Goal: Information Seeking & Learning: Learn about a topic

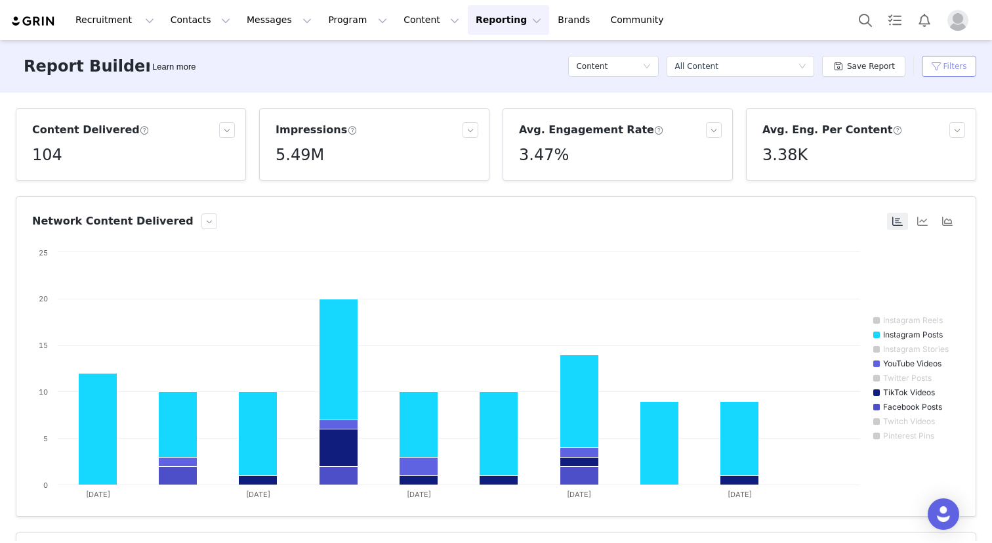
scroll to position [545, 0]
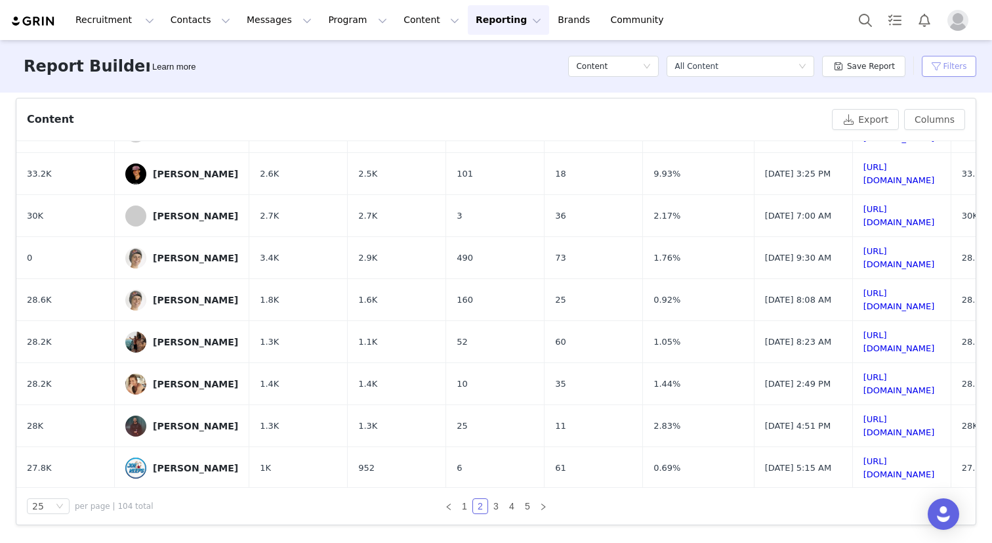
click at [937, 67] on button "Filters" at bounding box center [949, 66] width 54 height 21
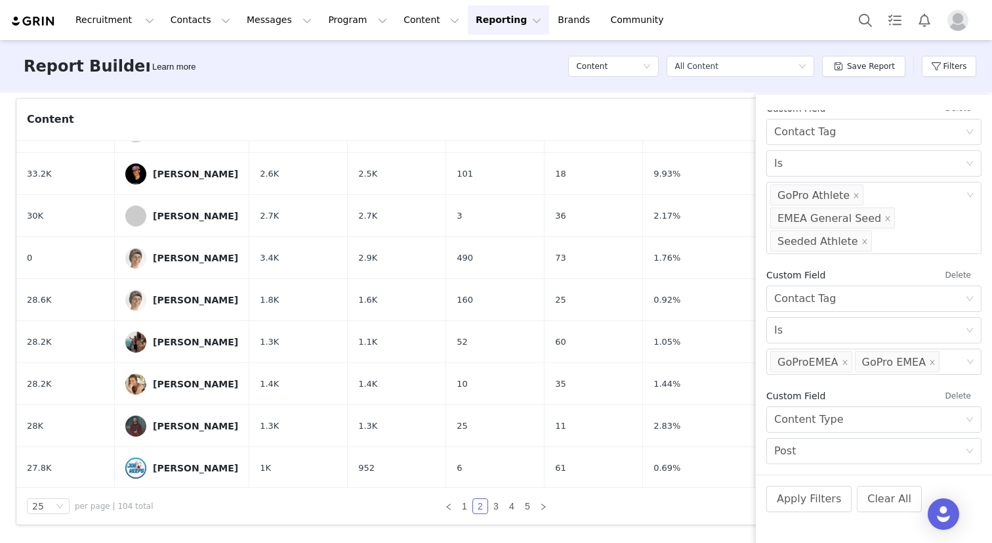
click at [967, 278] on button "Delete" at bounding box center [958, 274] width 47 height 21
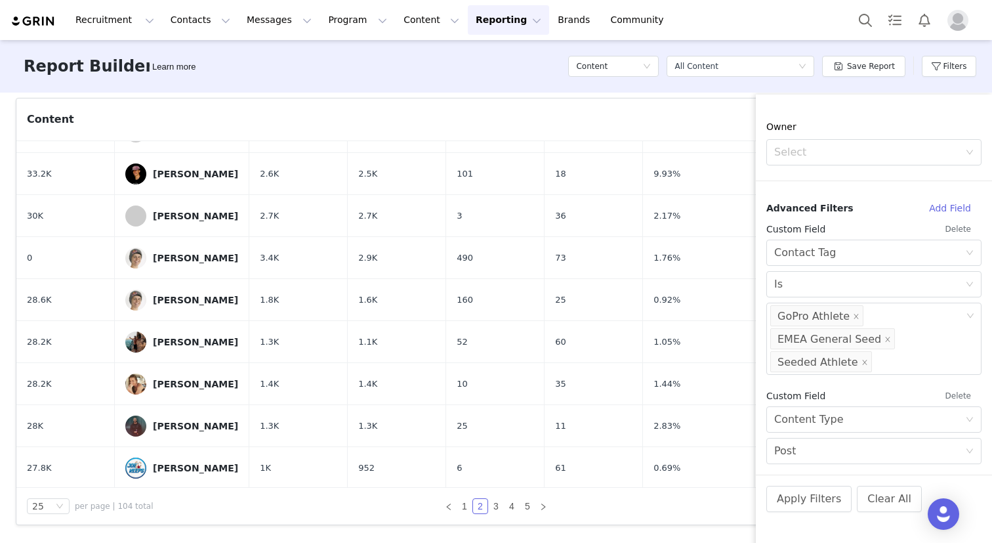
scroll to position [424, 0]
click at [937, 257] on div "Select Contact Tag" at bounding box center [869, 252] width 191 height 25
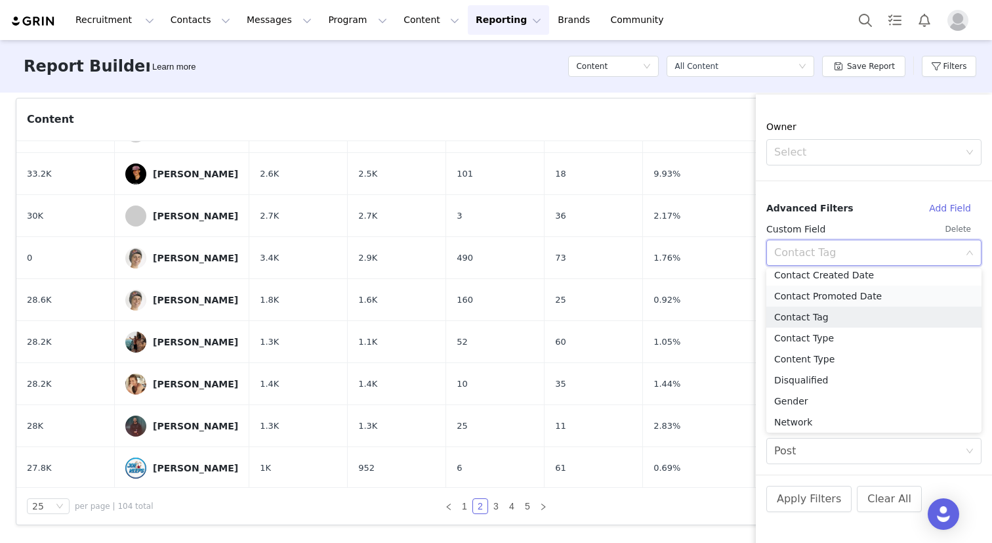
scroll to position [145, 0]
click at [835, 326] on li "Contact Type" at bounding box center [874, 325] width 215 height 21
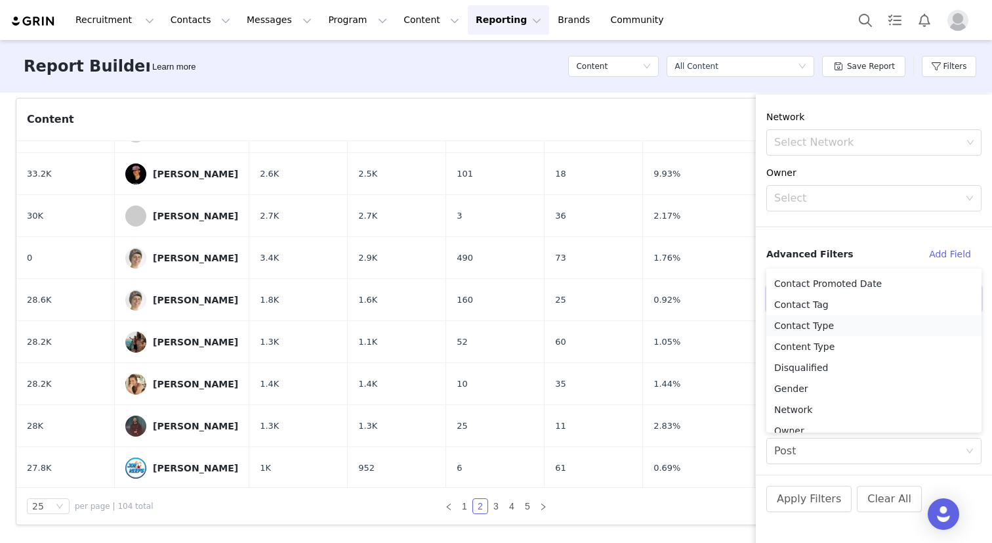
scroll to position [378, 0]
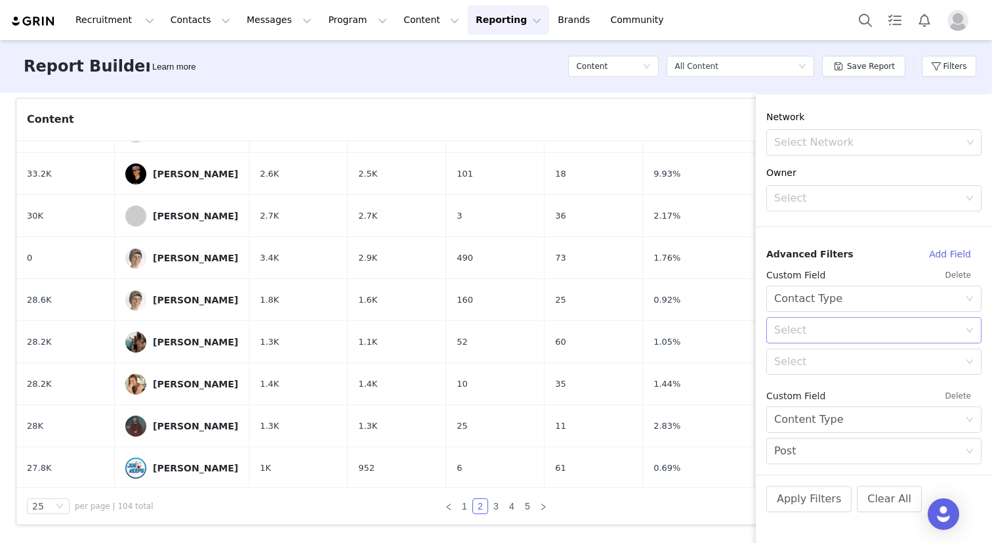
click at [822, 326] on div "Select" at bounding box center [866, 330] width 185 height 13
click at [798, 361] on li "Equal" at bounding box center [874, 358] width 215 height 21
click at [798, 361] on div "Select" at bounding box center [866, 361] width 185 height 13
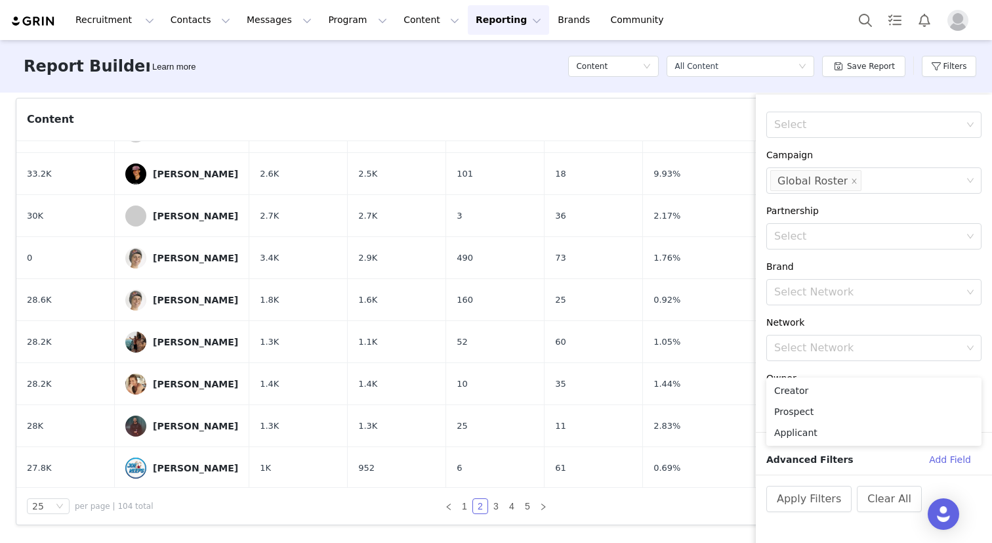
scroll to position [189, 0]
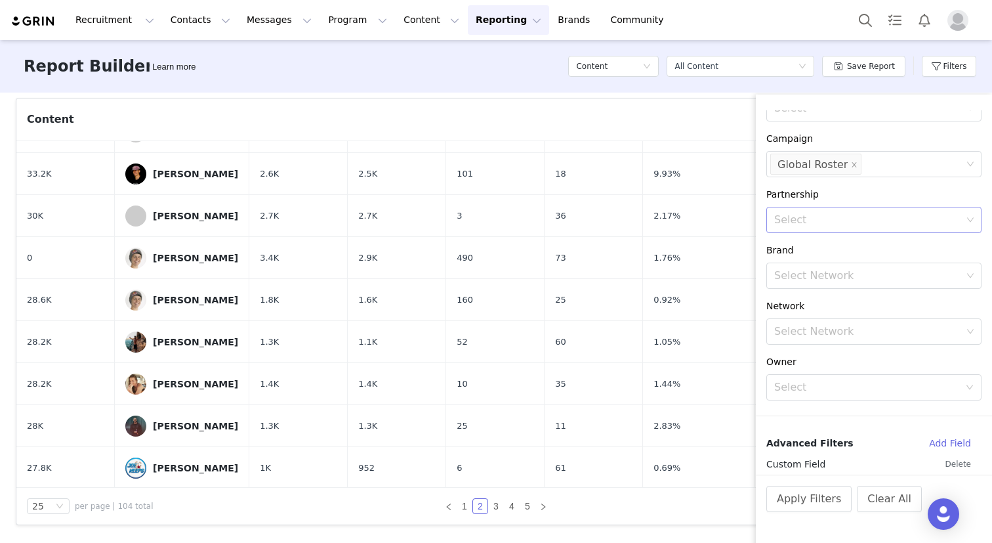
click at [814, 225] on div "Select" at bounding box center [868, 219] width 188 height 13
type input "ki"
click at [973, 219] on icon "icon: close-circle" at bounding box center [971, 220] width 8 height 8
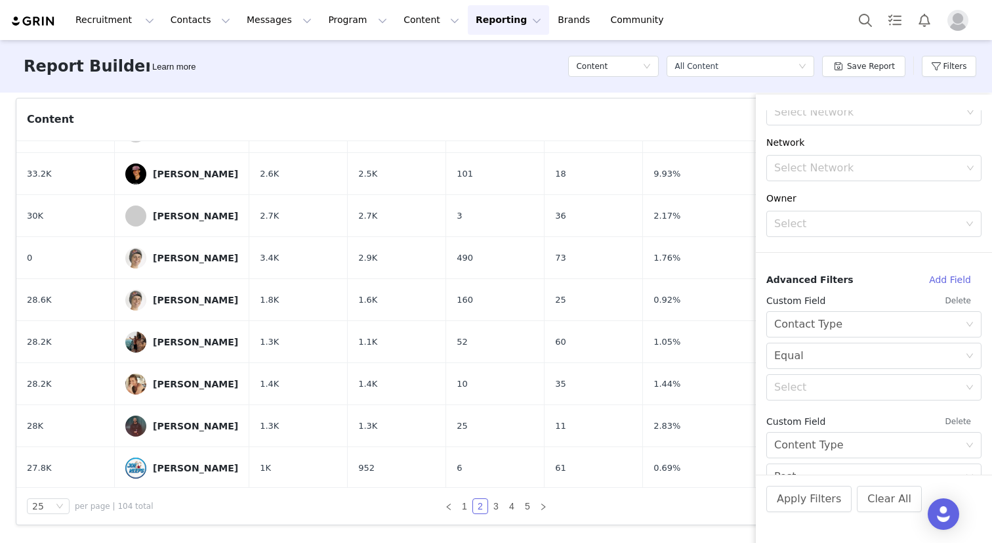
scroll to position [378, 0]
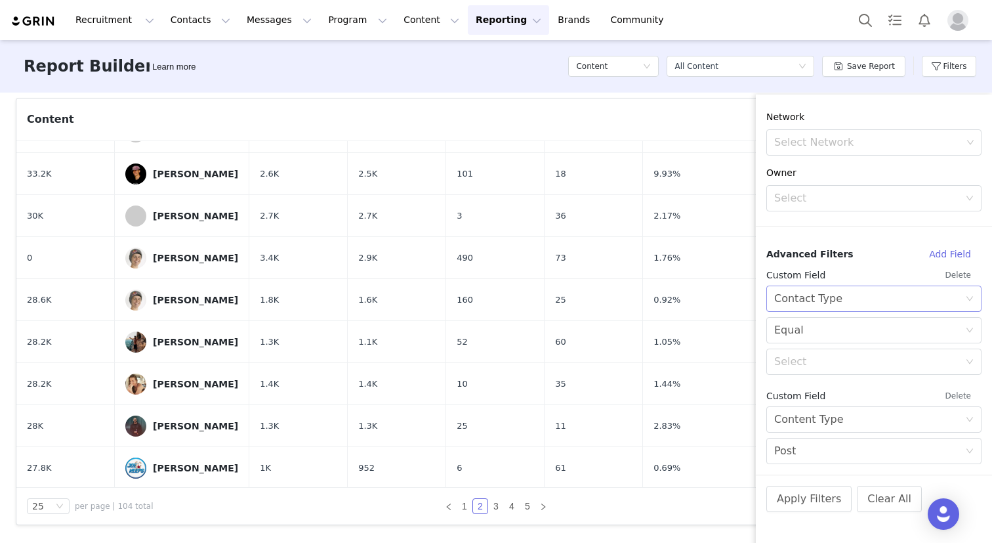
click at [825, 299] on div "Contact Type" at bounding box center [808, 298] width 68 height 25
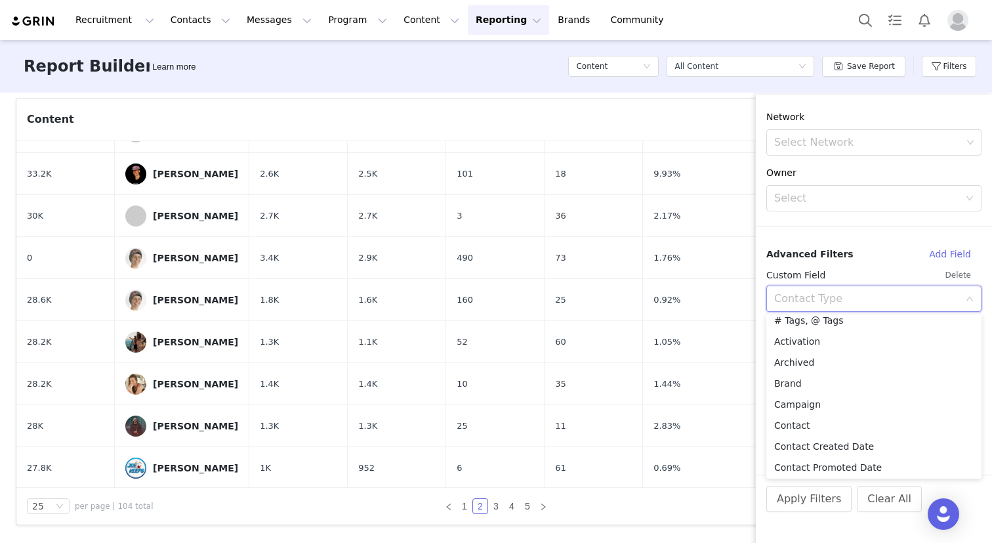
scroll to position [1, 0]
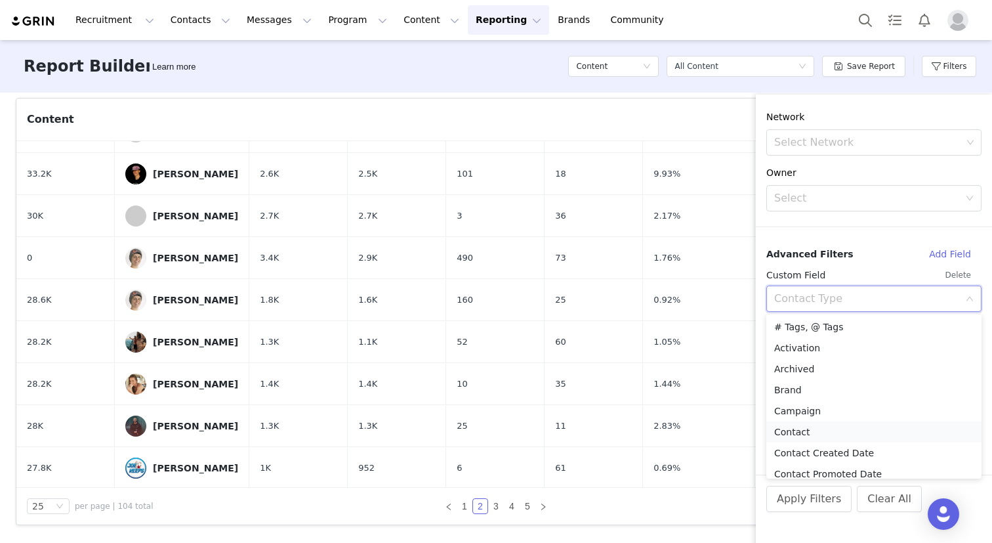
click at [807, 427] on li "Contact" at bounding box center [874, 431] width 215 height 21
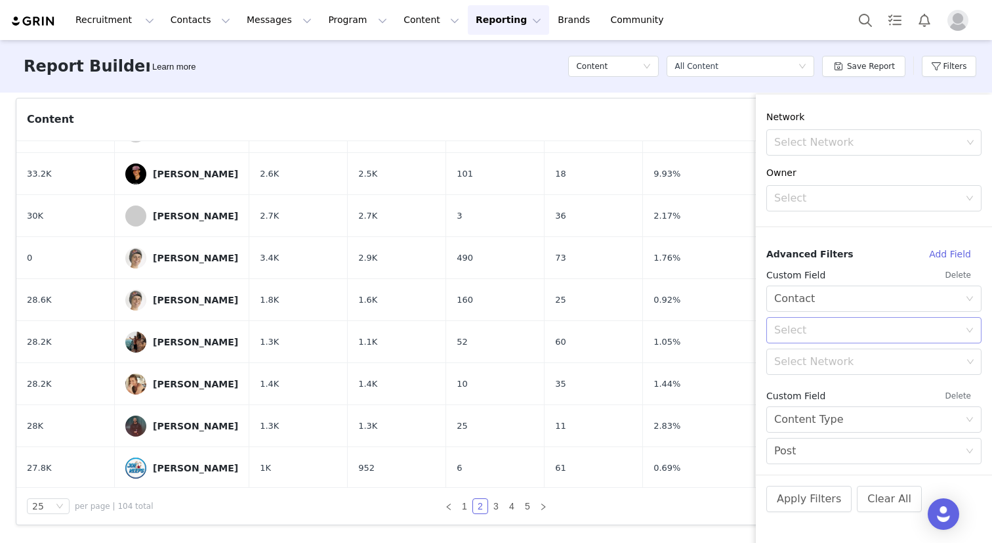
click at [820, 327] on div "Select" at bounding box center [866, 330] width 185 height 13
click at [803, 356] on li "In" at bounding box center [874, 358] width 215 height 21
click at [799, 369] on div "Select Network" at bounding box center [869, 361] width 198 height 25
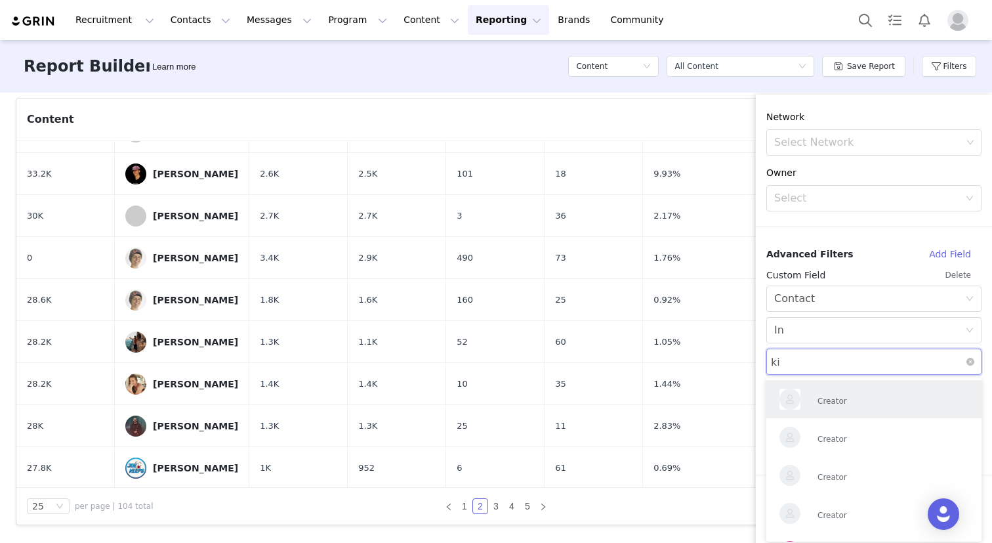
type input "kil"
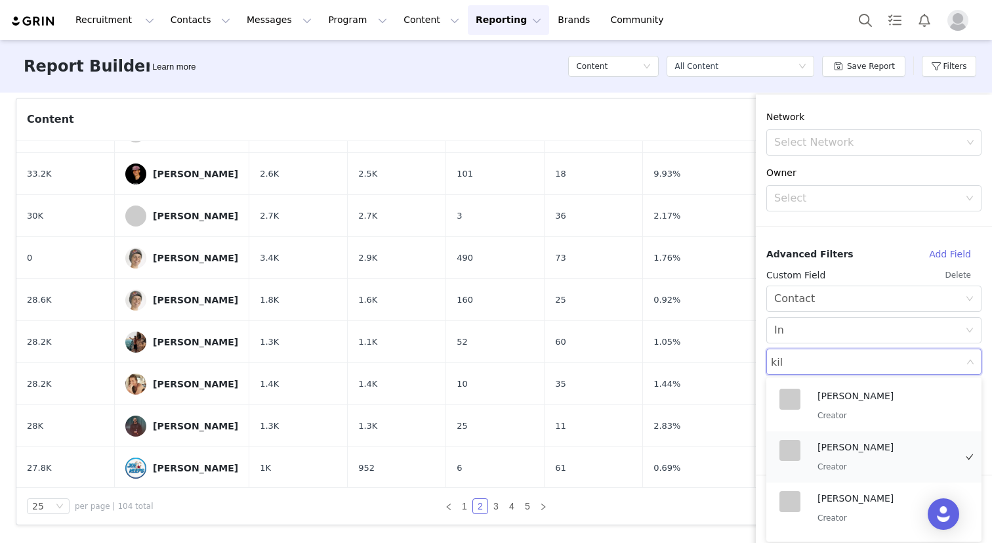
click at [843, 455] on div "[PERSON_NAME] Creator" at bounding box center [887, 457] width 138 height 34
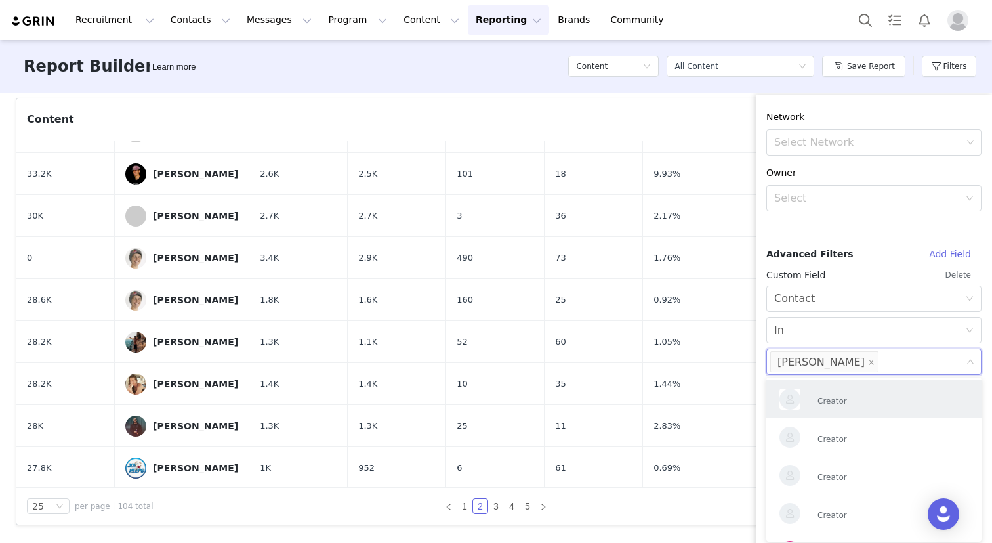
click at [871, 268] on div "Custom Field" at bounding box center [851, 275] width 169 height 14
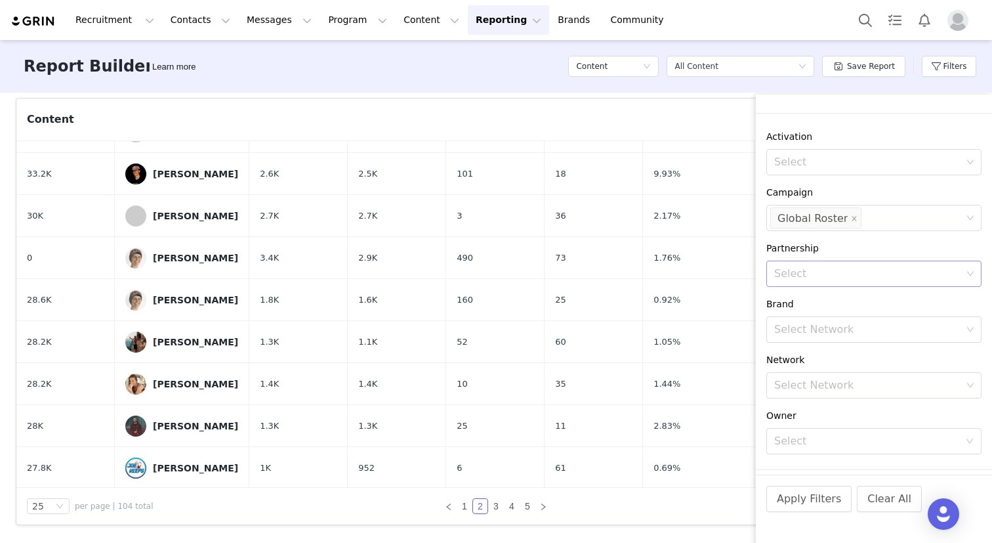
scroll to position [0, 0]
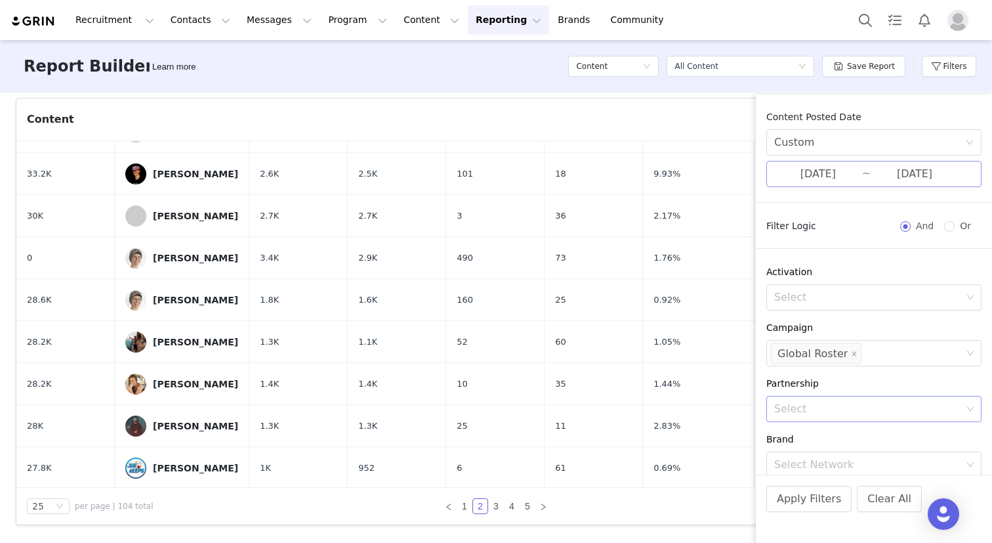
click at [810, 175] on input "[DATE]" at bounding box center [818, 173] width 88 height 17
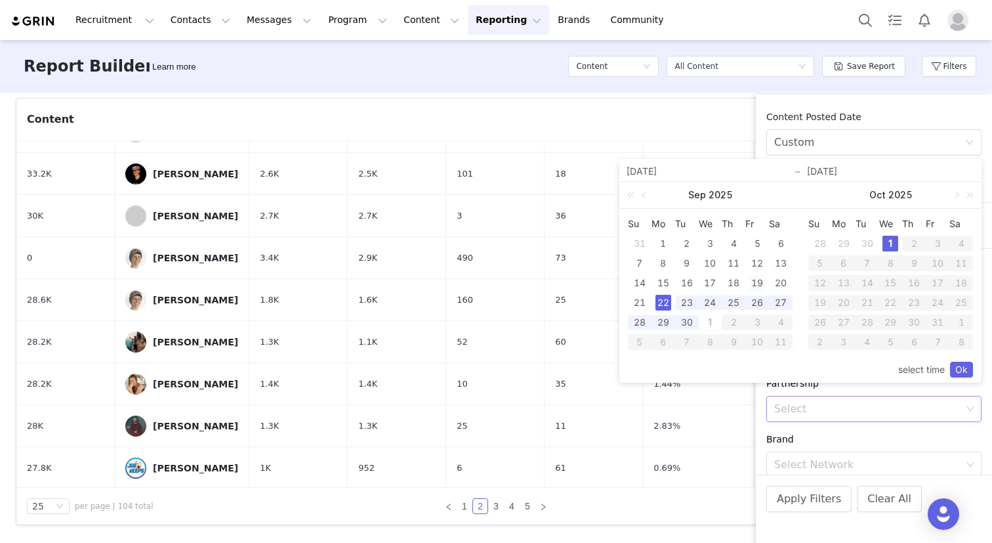
click at [751, 277] on div "19" at bounding box center [757, 283] width 16 height 16
click at [656, 296] on div "22" at bounding box center [664, 303] width 16 height 16
type input "[DATE]"
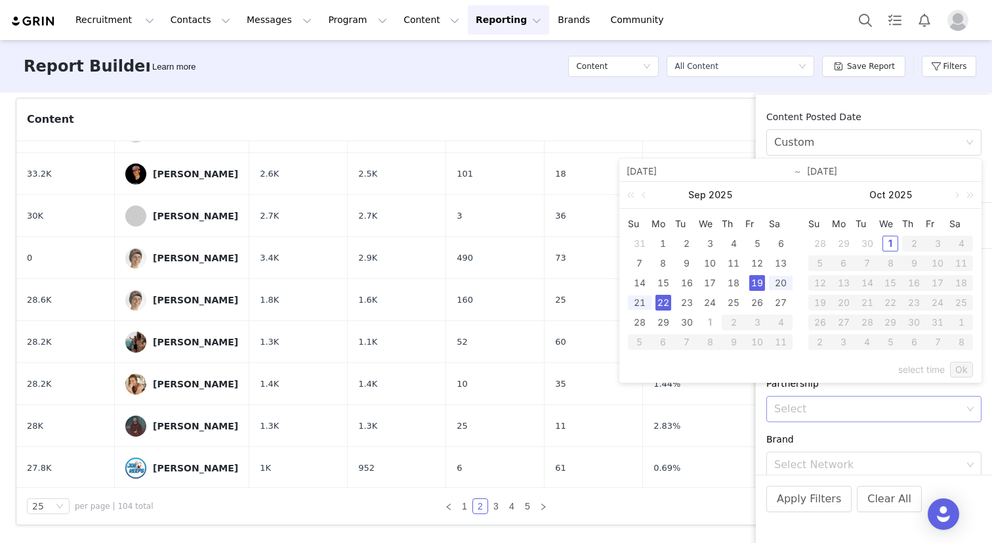
type input "[DATE]"
click at [956, 366] on link "Ok" at bounding box center [961, 370] width 23 height 16
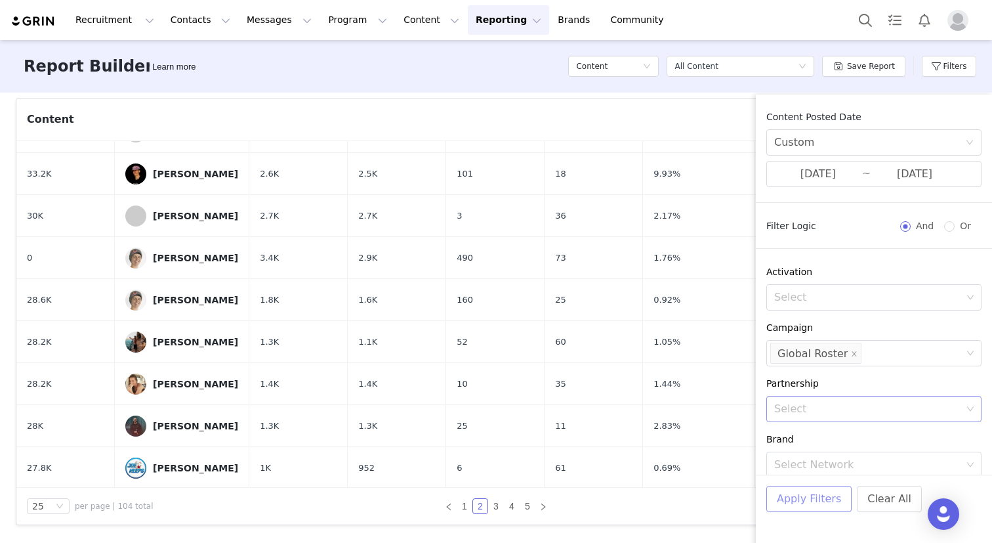
click at [788, 497] on button "Apply Filters" at bounding box center [809, 499] width 85 height 26
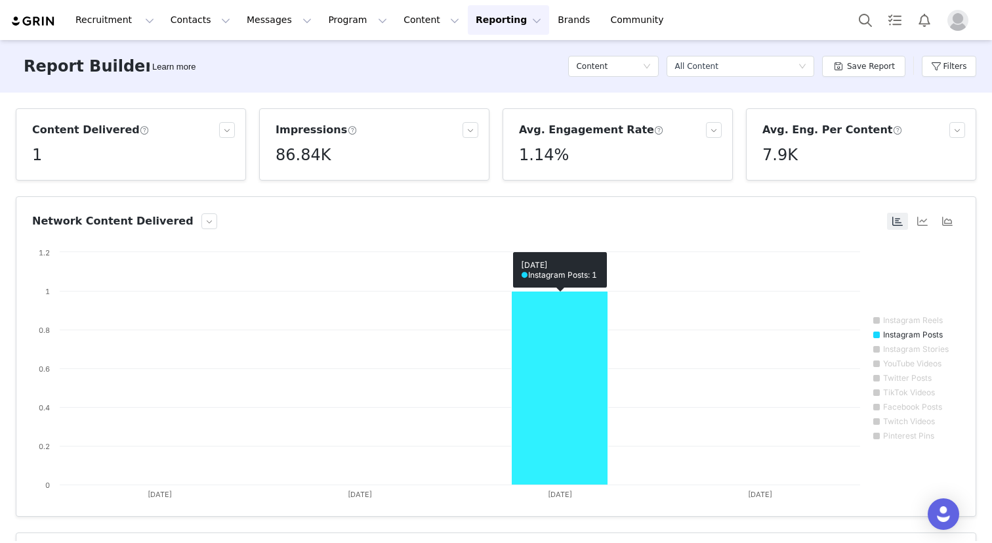
click at [567, 402] on rect at bounding box center [560, 388] width 96 height 194
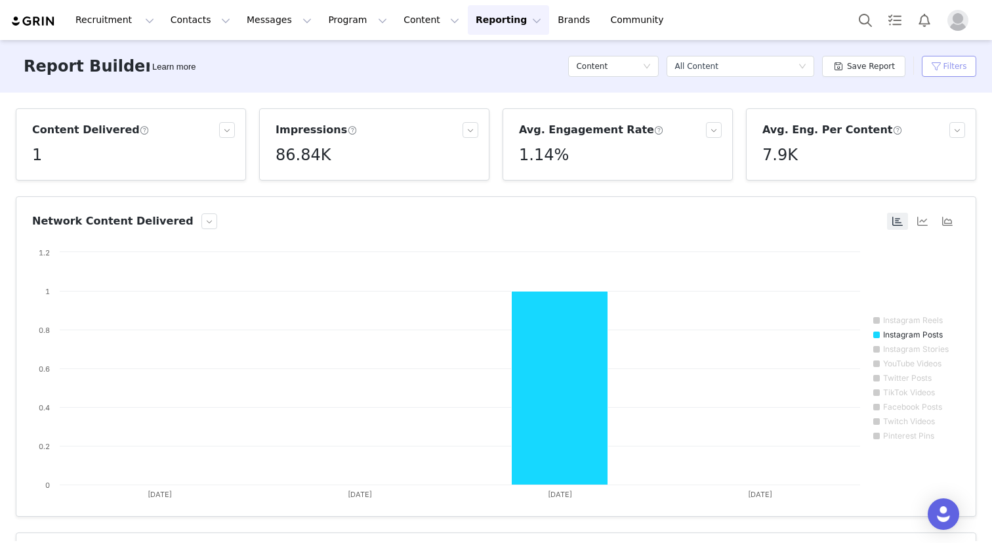
click at [948, 70] on button "Filters" at bounding box center [949, 66] width 54 height 21
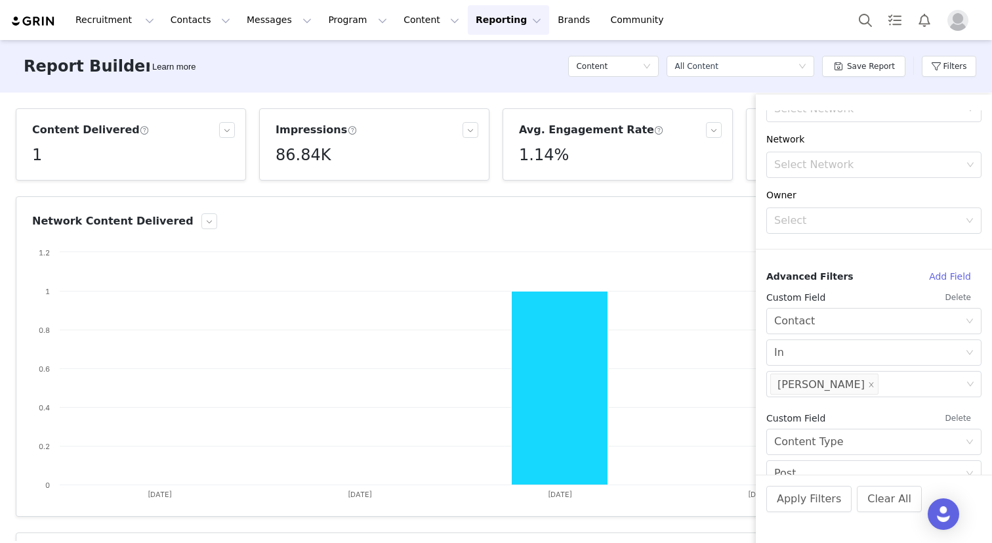
scroll to position [378, 0]
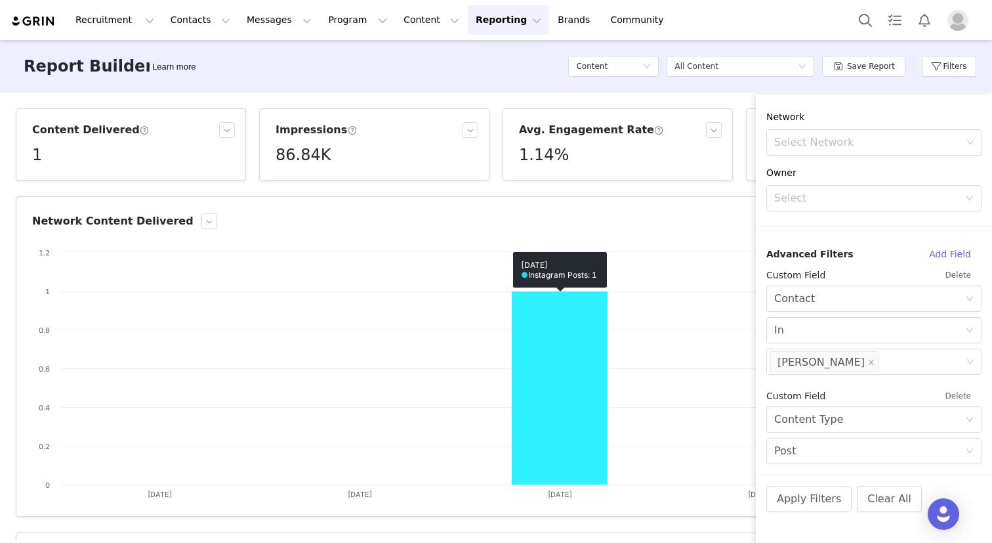
click at [581, 452] on rect at bounding box center [560, 388] width 96 height 194
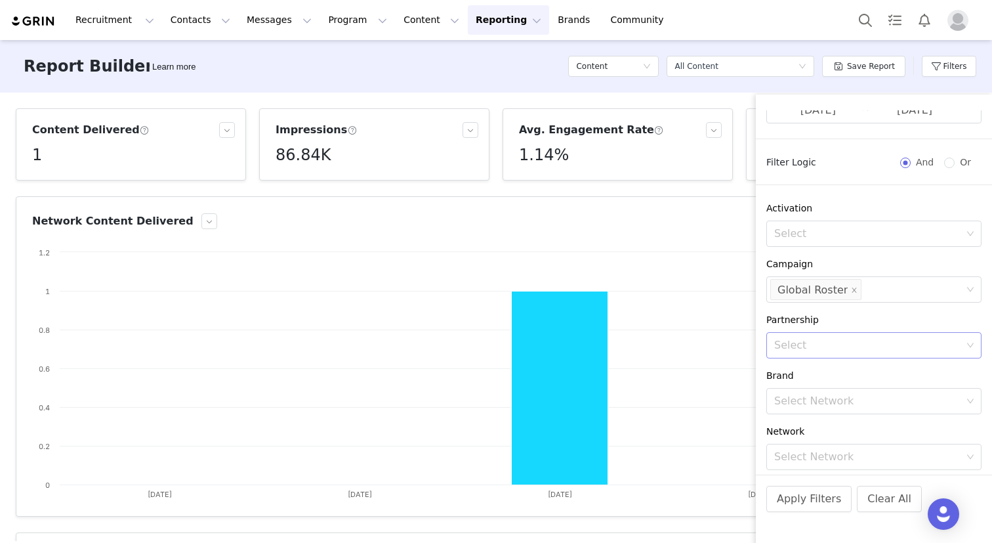
scroll to position [0, 0]
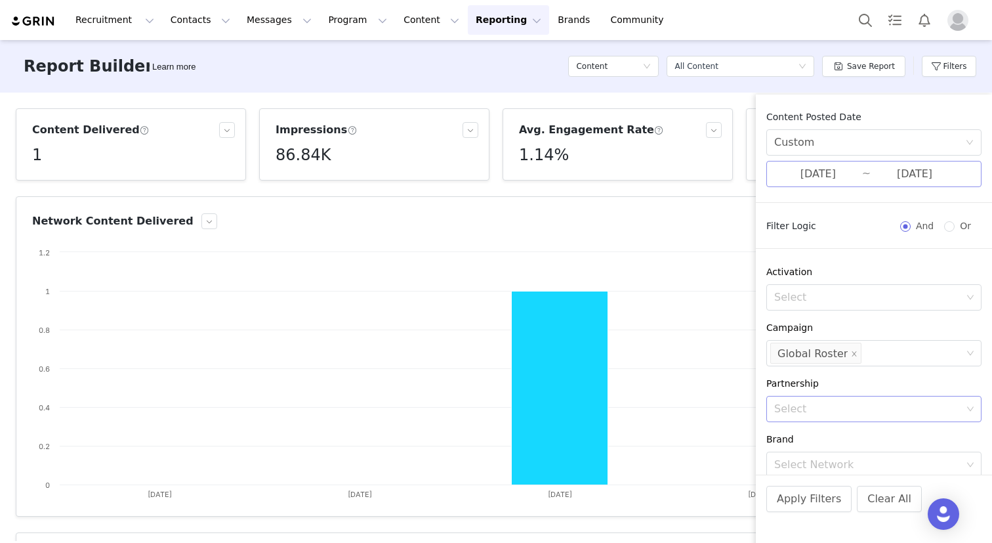
click at [814, 179] on input "[DATE]" at bounding box center [818, 173] width 88 height 17
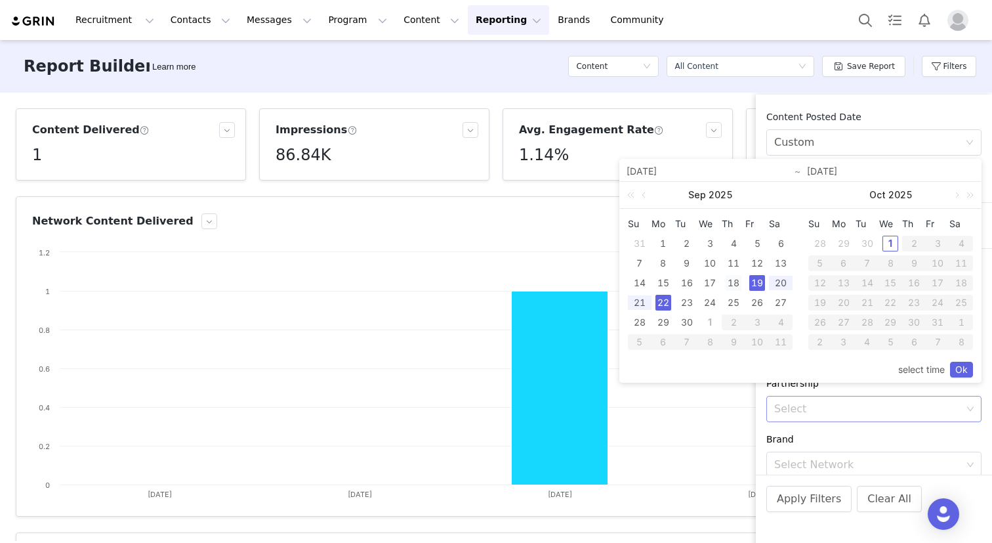
click at [730, 276] on div "18" at bounding box center [734, 283] width 16 height 16
click at [683, 297] on div "23" at bounding box center [687, 303] width 16 height 16
type input "[DATE]"
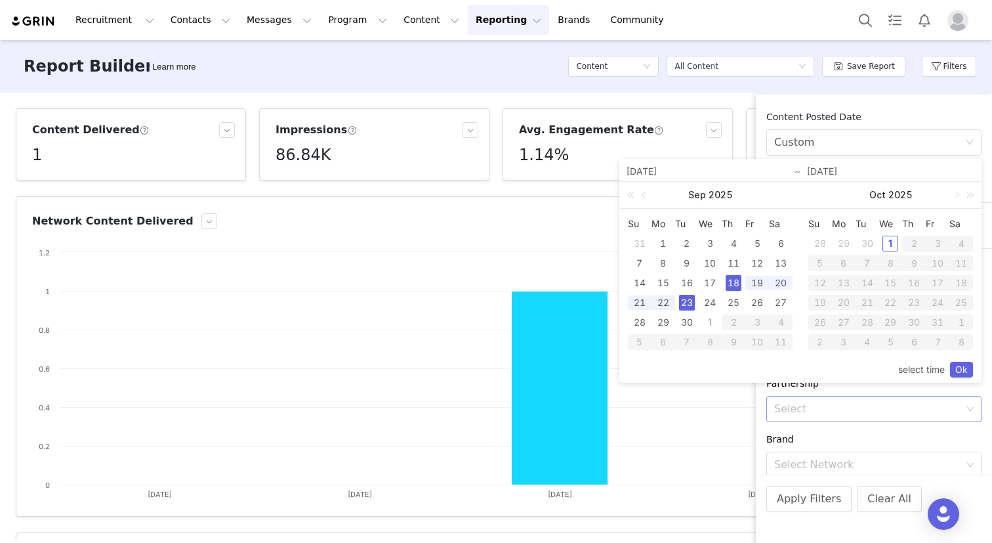
type input "[DATE]"
click at [959, 366] on link "Ok" at bounding box center [961, 370] width 23 height 16
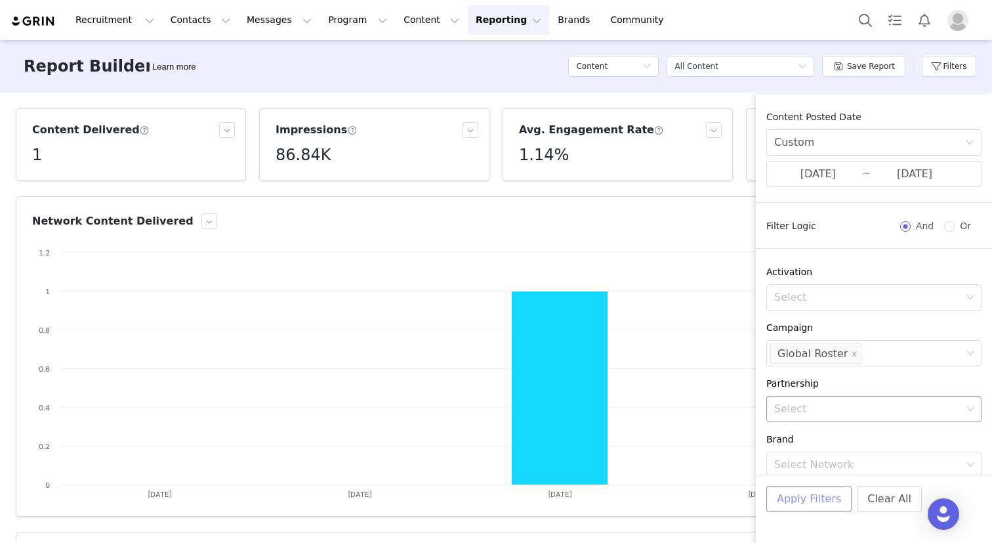
click at [790, 490] on button "Apply Filters" at bounding box center [809, 499] width 85 height 26
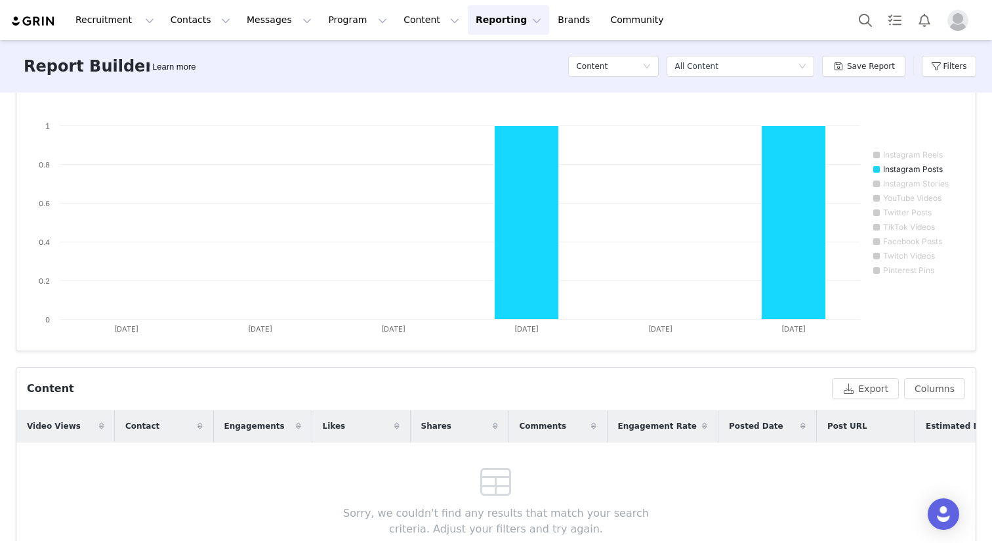
scroll to position [140, 0]
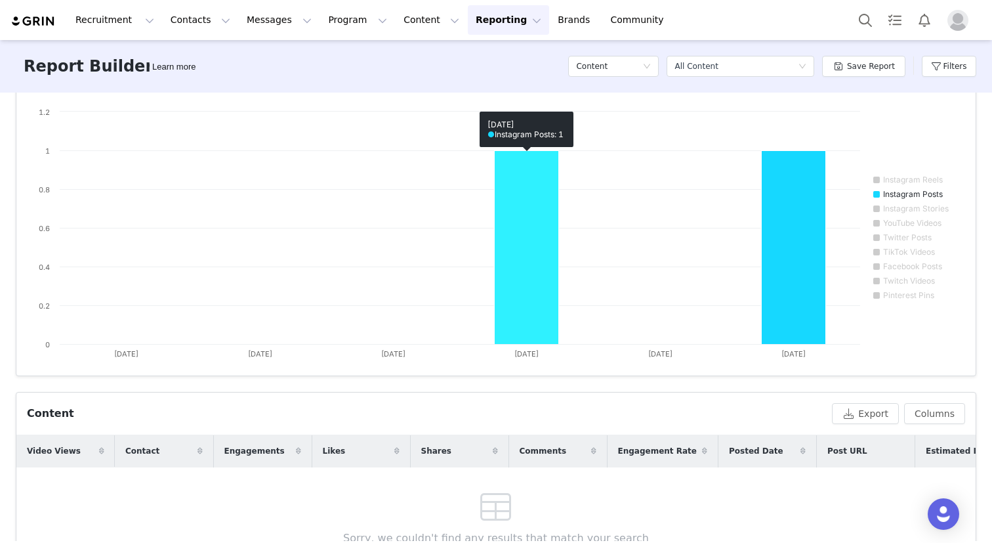
click at [520, 285] on rect at bounding box center [527, 248] width 64 height 194
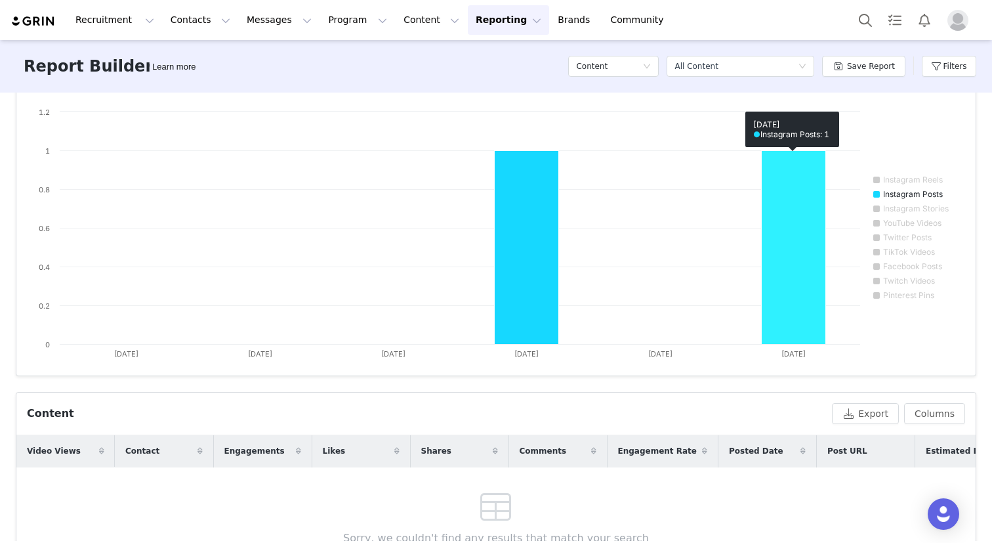
click at [797, 259] on rect at bounding box center [794, 248] width 64 height 194
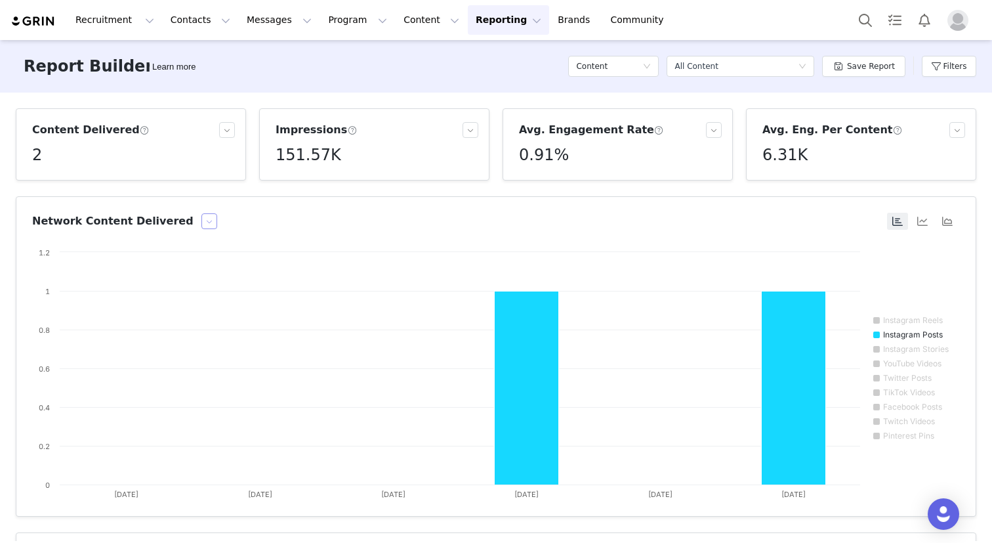
click at [201, 221] on button "button" at bounding box center [209, 221] width 16 height 16
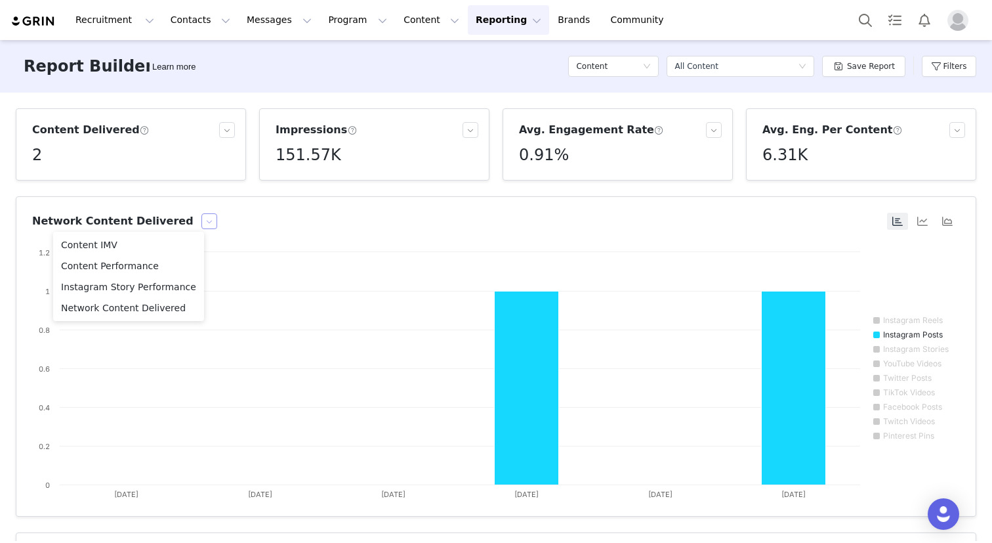
click at [201, 221] on button "button" at bounding box center [209, 221] width 16 height 16
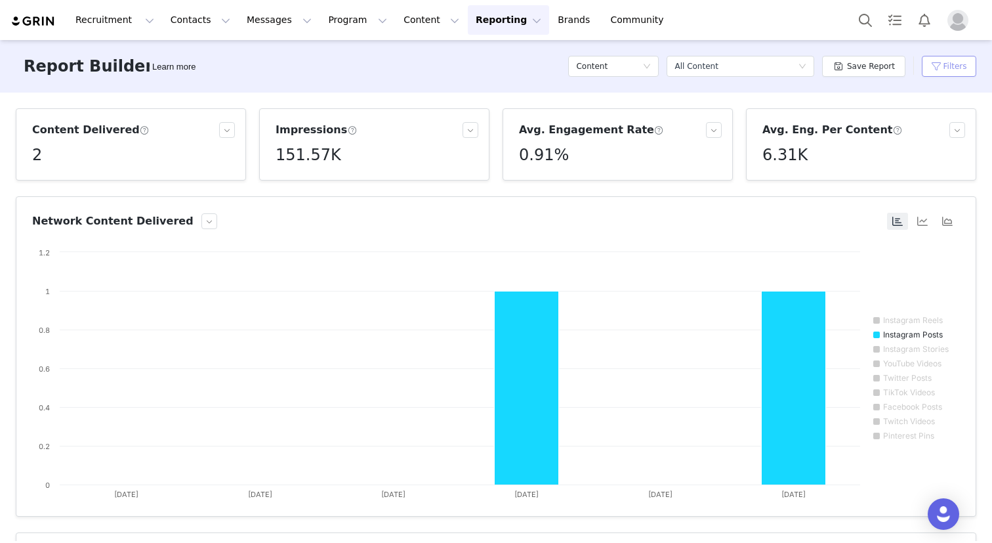
click at [936, 66] on button "Filters" at bounding box center [949, 66] width 54 height 21
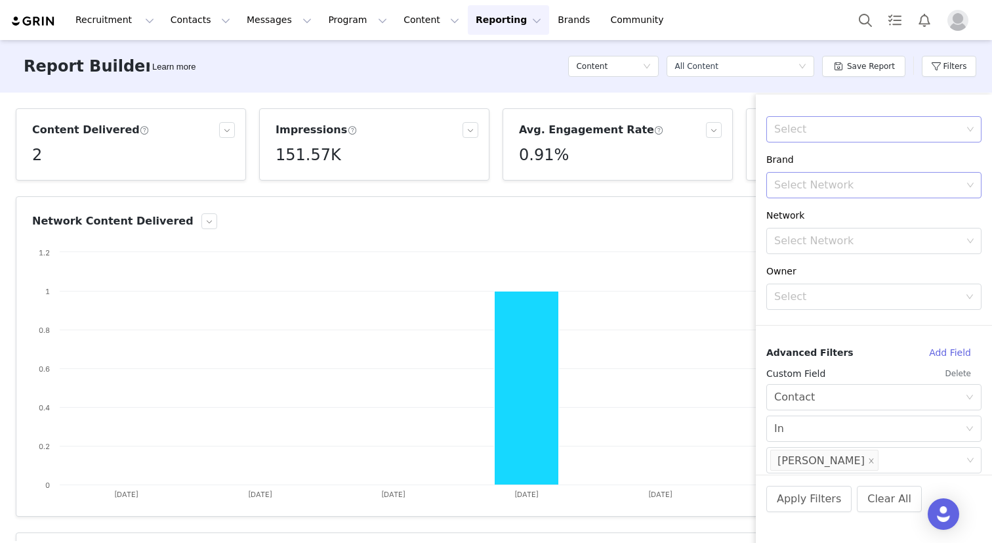
scroll to position [378, 0]
